Goal: Information Seeking & Learning: Learn about a topic

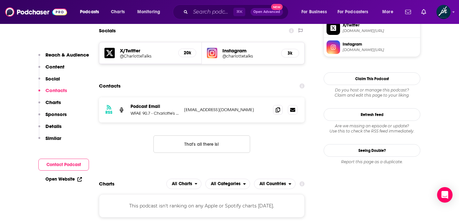
scroll to position [567, 0]
click at [203, 10] on input "Search podcasts, credits, & more..." at bounding box center [212, 12] width 43 height 10
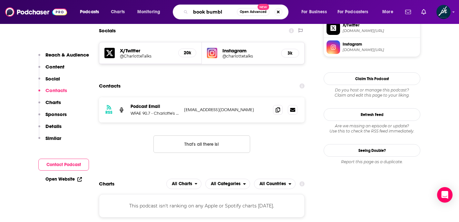
type input "book bumble"
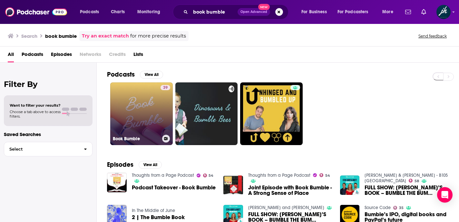
click at [141, 103] on link "39 Book Bumble" at bounding box center [141, 113] width 63 height 63
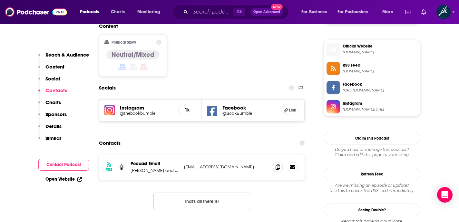
scroll to position [518, 0]
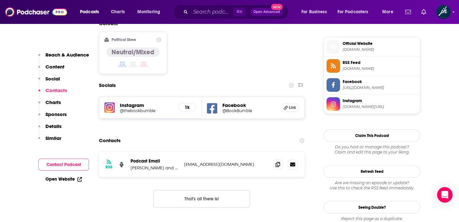
click at [161, 165] on p "[PERSON_NAME] and [PERSON_NAME]" at bounding box center [155, 167] width 48 height 5
